Goal: Transaction & Acquisition: Purchase product/service

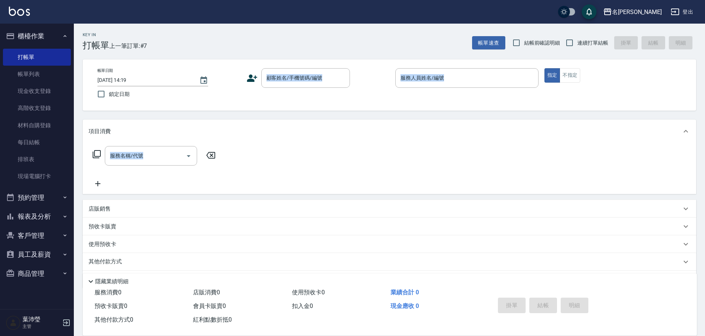
click at [221, 154] on div "Key In 打帳單 上一筆訂單:#7 帳單速查 結帳前確認明細 連續打單結帳 掛單 結帳 明細 帳單日期 [DATE] 14:19 鎖定日期 顧客姓名/手機…" at bounding box center [389, 192] width 631 height 336
click at [167, 196] on div "項目消費 服務名稱/代號 服務名稱/代號 店販銷售 服務人員姓名/編號 服務人員姓名/編號 商品代號/名稱 商品代號/名稱 預收卡販賣 卡券名稱/代號 卡券名…" at bounding box center [390, 204] width 614 height 169
click at [283, 77] on input "顧客姓名/手機號碼/編號" at bounding box center [300, 78] width 71 height 13
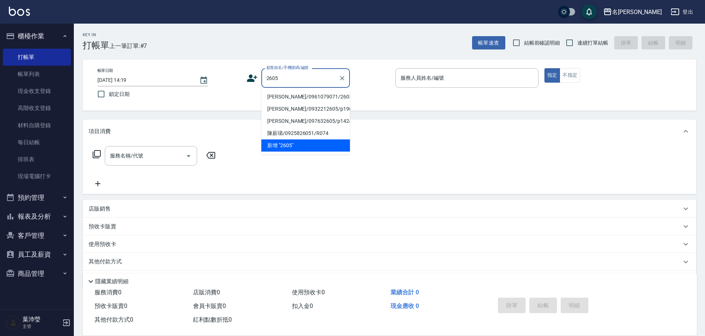
click at [290, 97] on li "[PERSON_NAME]/0961079071/2605" at bounding box center [305, 97] width 89 height 12
type input "[PERSON_NAME]/0961079071/2605"
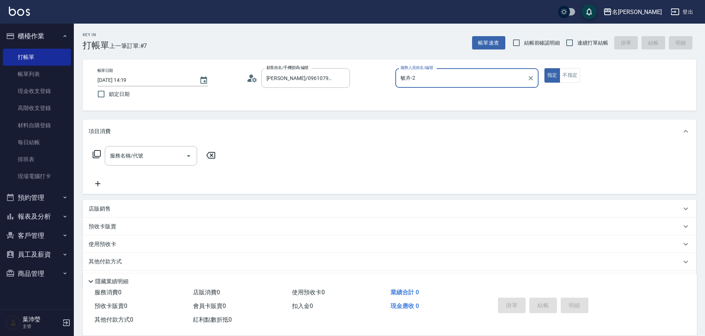
type input "敏卉-2"
click at [95, 154] on icon at bounding box center [96, 154] width 9 height 9
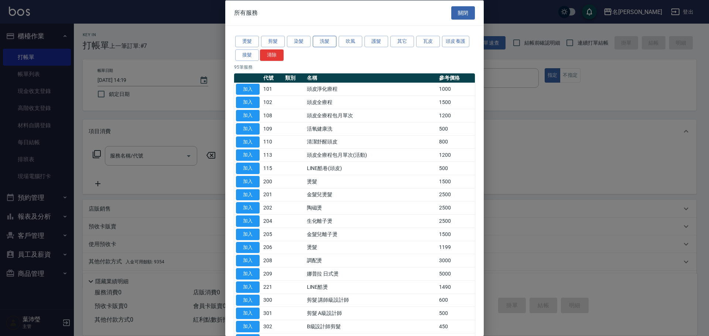
click at [321, 41] on button "洗髮" at bounding box center [325, 41] width 24 height 11
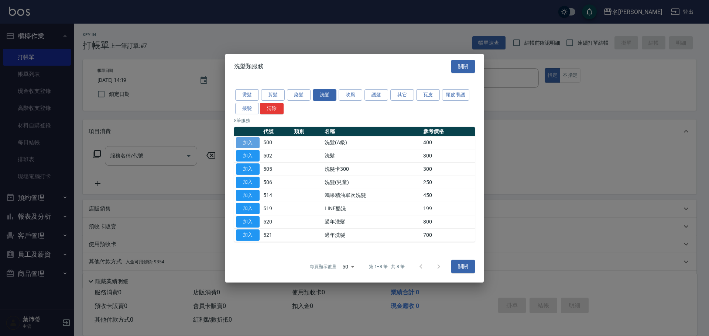
click at [249, 138] on button "加入" at bounding box center [248, 142] width 24 height 11
type input "洗髮(A級)(500)"
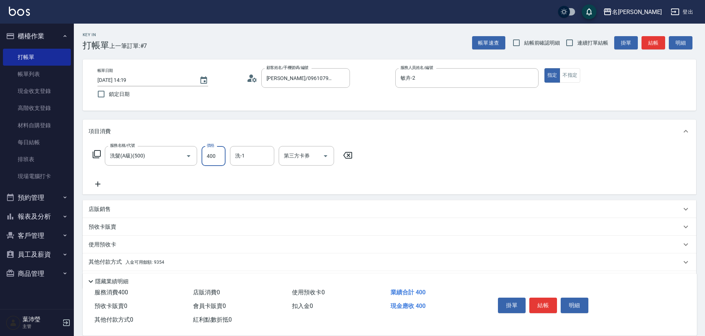
click at [224, 158] on input "400" at bounding box center [214, 156] width 24 height 20
type input "450"
click at [107, 208] on p "店販銷售" at bounding box center [100, 210] width 22 height 8
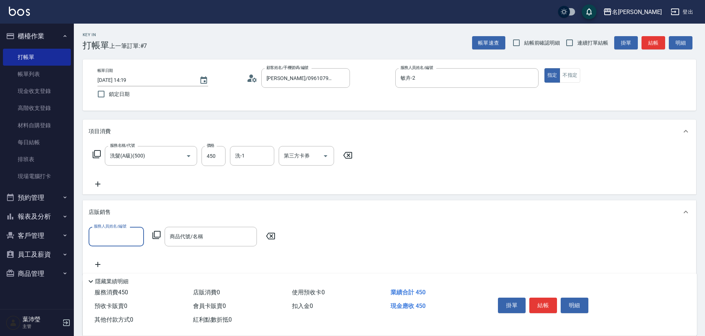
click at [101, 237] on input "服務人員姓名/編號" at bounding box center [116, 236] width 49 height 13
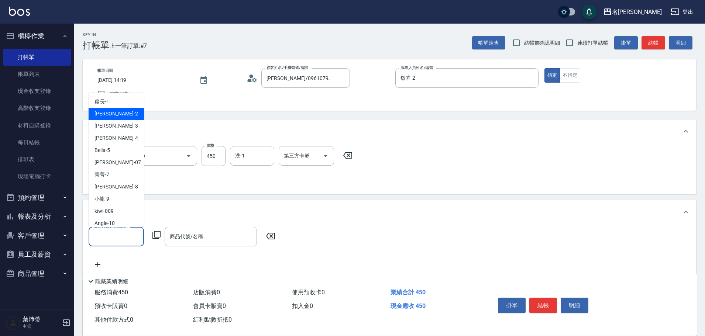
click at [134, 116] on div "敏卉 -2" at bounding box center [116, 114] width 55 height 12
type input "敏卉-2"
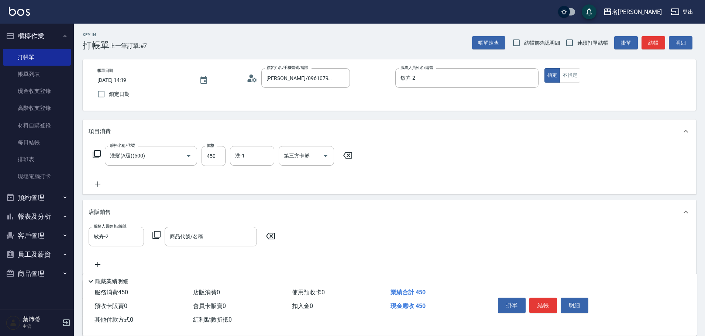
click at [156, 230] on div "服務人員姓名/編號 [PERSON_NAME]-2 服務人員姓名/編號 商品代號/名稱 商品代號/名稱" at bounding box center [184, 237] width 191 height 20
click at [156, 234] on icon at bounding box center [156, 235] width 9 height 9
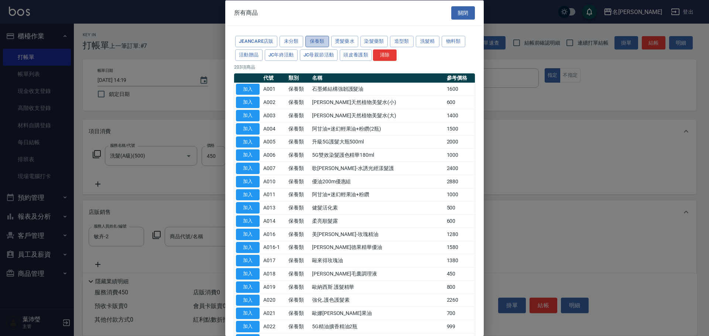
click at [315, 40] on button "保養類" at bounding box center [317, 41] width 24 height 11
click at [252, 291] on button "加入" at bounding box center [248, 286] width 24 height 11
type input "歐納西斯 護髮精華"
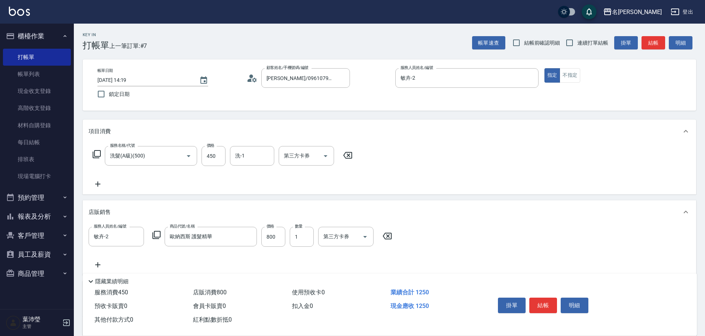
scroll to position [87, 0]
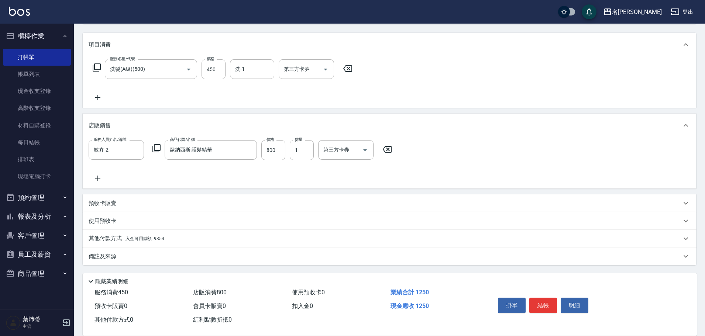
click at [95, 239] on p "其他付款方式 入金可用餘額: 9354" at bounding box center [127, 239] width 76 height 8
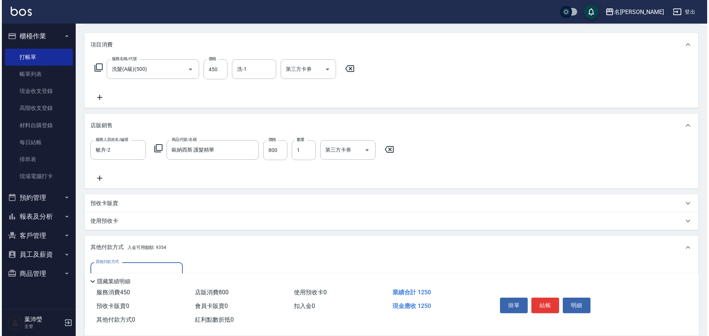
scroll to position [174, 0]
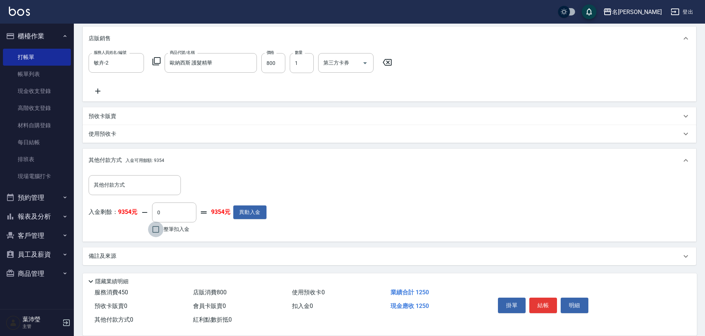
click at [158, 229] on input "整筆扣入金" at bounding box center [156, 230] width 16 height 16
checkbox input "true"
type input "1250"
click at [574, 303] on button "明細" at bounding box center [575, 306] width 28 height 16
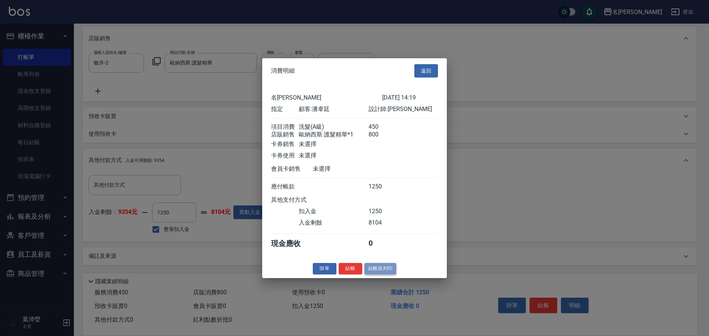
click at [386, 275] on button "結帳並列印" at bounding box center [380, 268] width 32 height 11
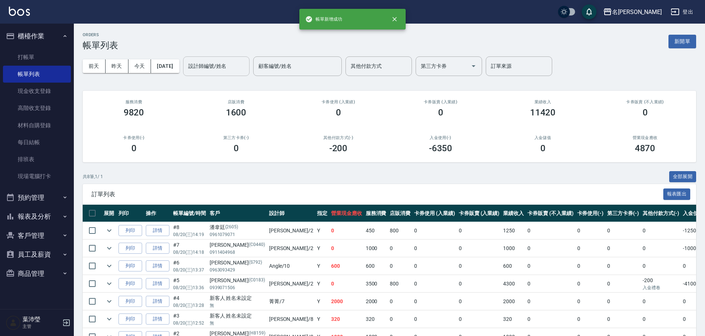
click at [232, 57] on div "設計師編號/姓名" at bounding box center [216, 66] width 66 height 20
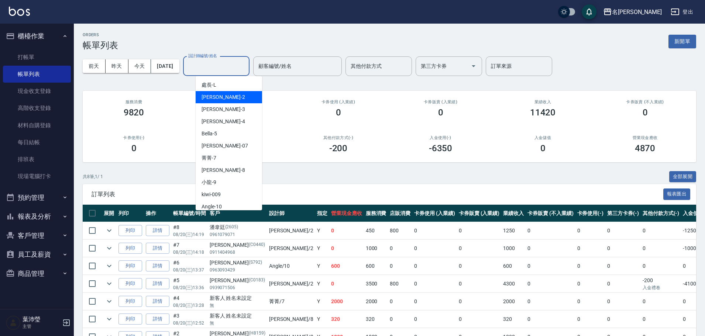
click at [217, 99] on div "敏卉 -2" at bounding box center [229, 97] width 66 height 12
type input "敏卉-2"
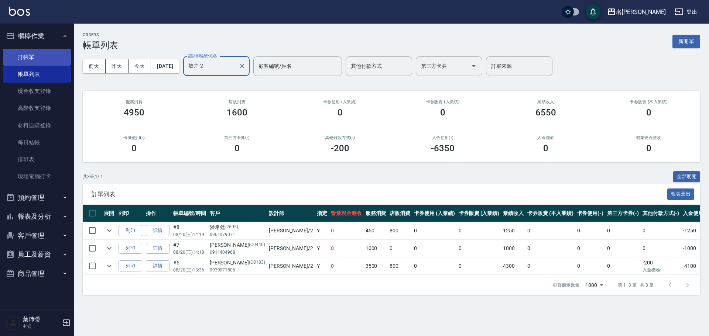
click at [47, 58] on link "打帳單" at bounding box center [37, 57] width 68 height 17
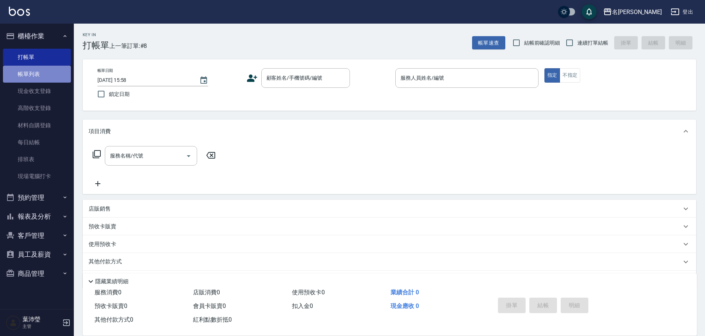
click at [48, 71] on link "帳單列表" at bounding box center [37, 74] width 68 height 17
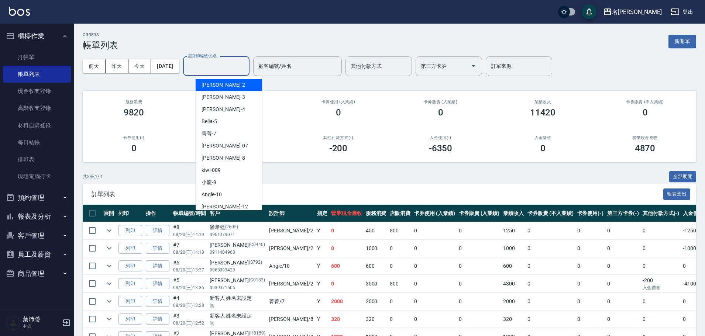
click at [213, 68] on input "設計師編號/姓名" at bounding box center [216, 66] width 60 height 13
click at [208, 86] on span "敏卉 -2" at bounding box center [224, 85] width 44 height 8
type input "敏卉-2"
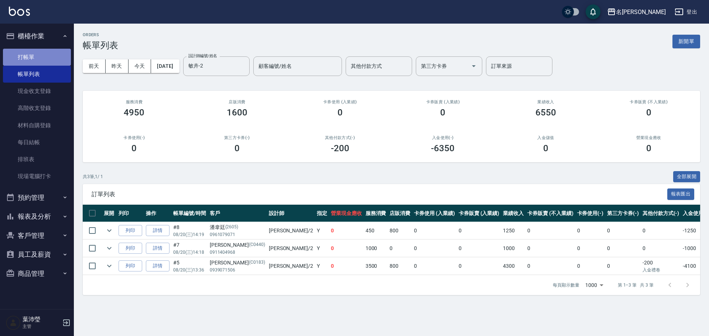
click at [48, 60] on link "打帳單" at bounding box center [37, 57] width 68 height 17
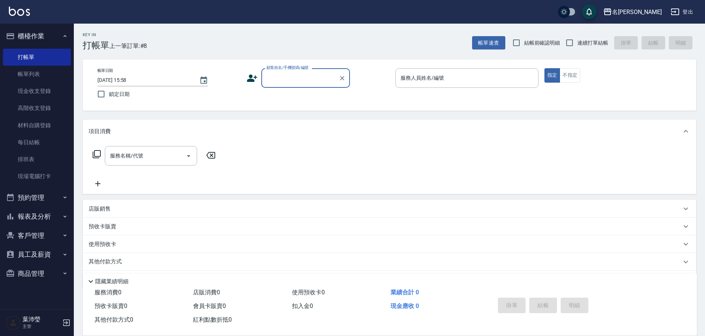
click at [325, 78] on input "顧客姓名/手機號碼/編號" at bounding box center [300, 78] width 71 height 13
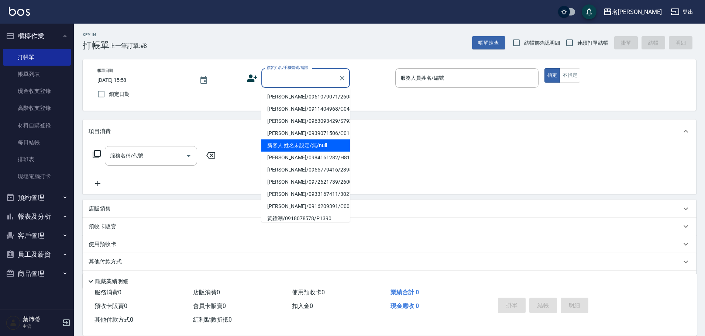
click at [318, 144] on li "新客人 姓名未設定/無/null" at bounding box center [305, 146] width 89 height 12
type input "新客人 姓名未設定/無/null"
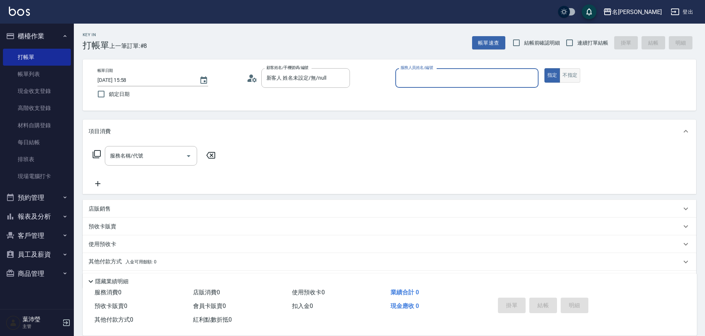
click at [576, 77] on button "不指定" at bounding box center [570, 75] width 21 height 14
click at [510, 77] on input "服務人員姓名/編號" at bounding box center [467, 78] width 137 height 13
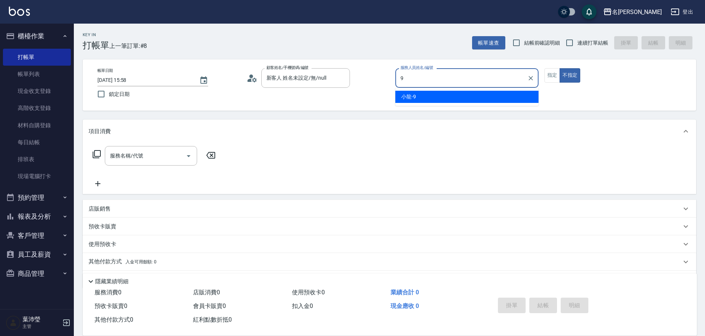
type input "小龍-9"
type button "false"
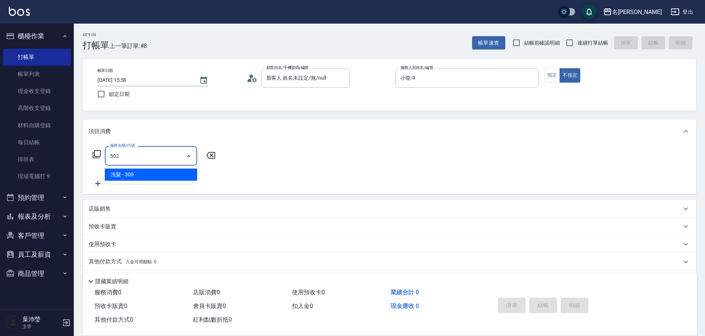
type input "洗髮(502)"
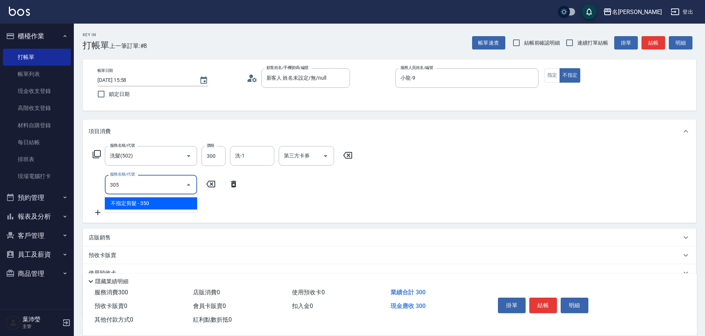
type input "不指定剪髮(305)"
